Goal: Ask a question

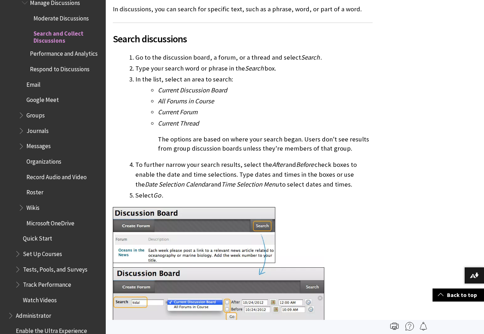
click at [336, 99] on li "All Forums in Course" at bounding box center [265, 101] width 215 height 10
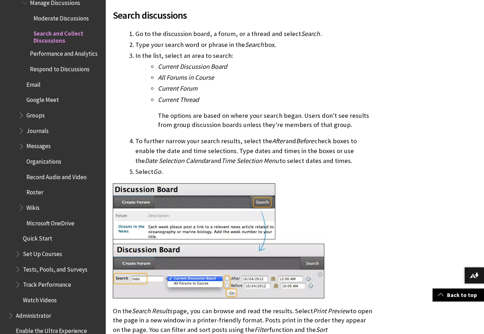
scroll to position [243, 0]
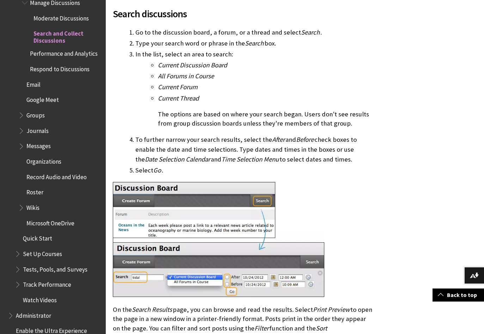
click at [307, 207] on img at bounding box center [218, 239] width 211 height 115
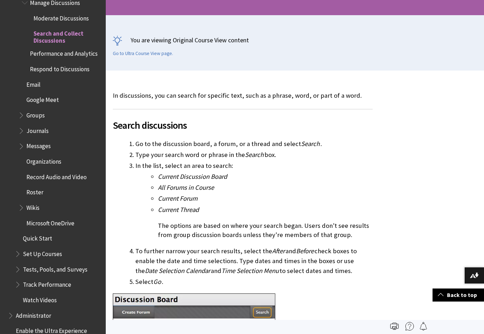
scroll to position [132, 0]
click at [147, 54] on link "Go to Ultra Course View page." at bounding box center [143, 54] width 60 height 6
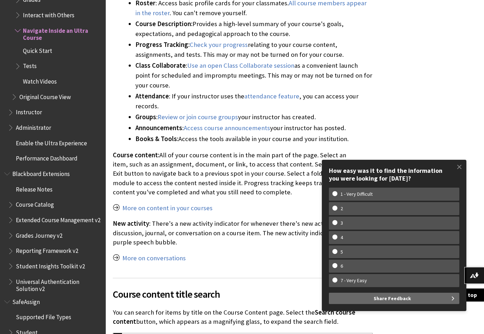
scroll to position [812, 0]
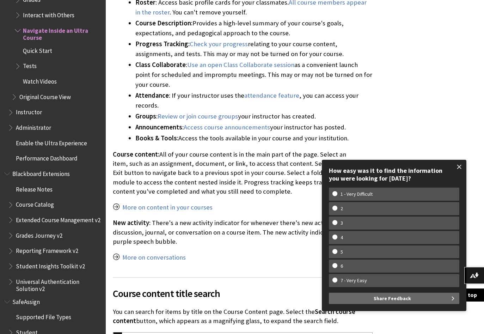
click at [460, 168] on span at bounding box center [459, 166] width 15 height 15
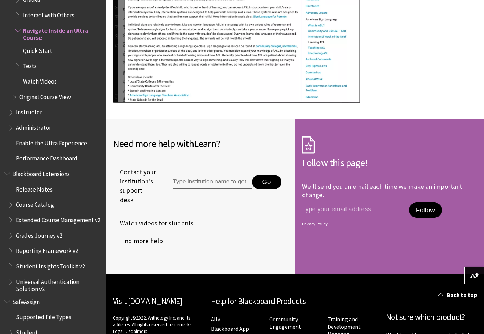
scroll to position [2409, 0]
click at [138, 176] on span "Contact your institution's support desk" at bounding box center [135, 185] width 44 height 37
click at [210, 174] on input "Type institution name to get support" at bounding box center [212, 181] width 79 height 14
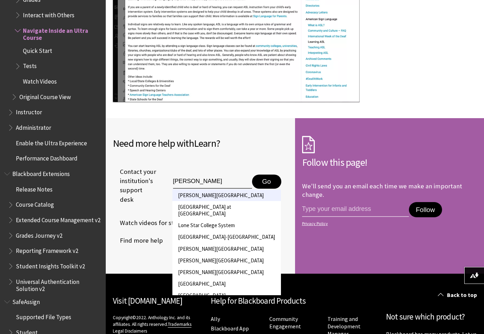
type input "Montgomery College"
click at [203, 189] on li "Montgomery College" at bounding box center [226, 195] width 109 height 12
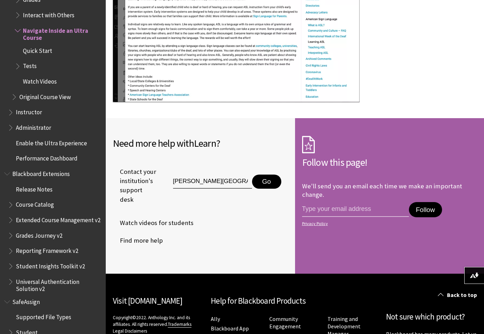
click at [266, 174] on button "Go" at bounding box center [266, 181] width 29 height 14
click at [219, 178] on input "Montgomery College" at bounding box center [212, 181] width 79 height 14
click at [240, 174] on input "Montgomery College" at bounding box center [212, 181] width 79 height 14
click at [262, 177] on button "Go" at bounding box center [266, 181] width 29 height 14
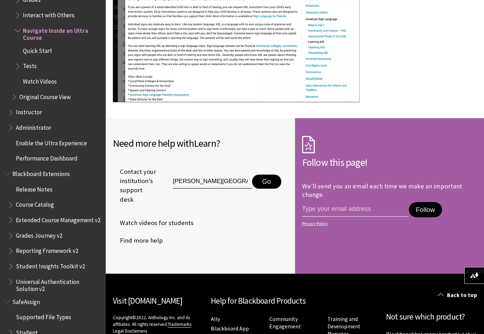
click at [264, 174] on button "Go" at bounding box center [266, 181] width 29 height 14
click at [132, 167] on span "Contact your institution's support desk" at bounding box center [135, 185] width 44 height 37
